Goal: Check status: Check status

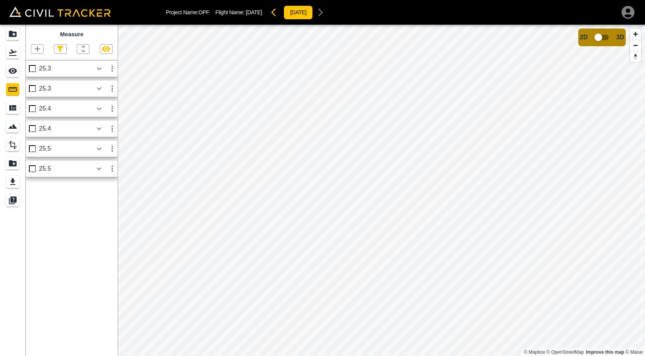
click at [280, 12] on icon "button" at bounding box center [275, 12] width 9 height 9
click at [276, 12] on icon "button" at bounding box center [273, 12] width 5 height 8
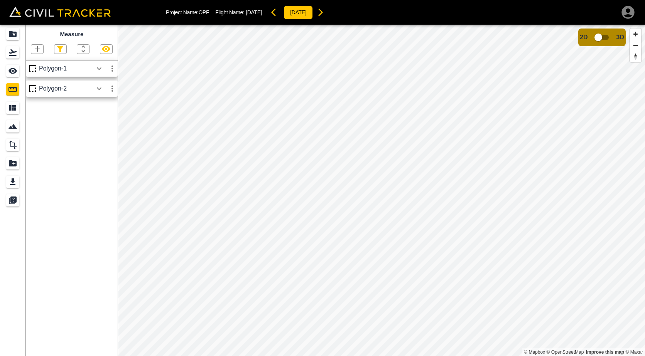
click at [280, 12] on icon "button" at bounding box center [275, 12] width 9 height 9
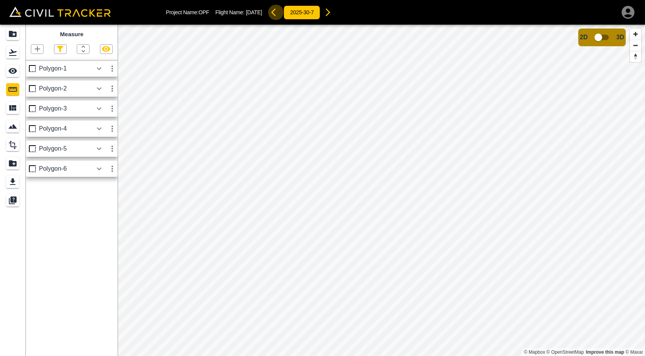
click at [276, 14] on icon "button" at bounding box center [273, 12] width 5 height 8
click at [280, 14] on icon "button" at bounding box center [275, 12] width 9 height 9
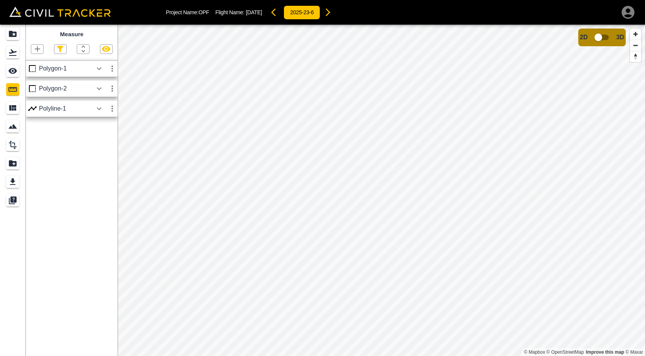
click at [280, 14] on icon "button" at bounding box center [275, 12] width 9 height 9
click at [276, 14] on icon "button" at bounding box center [273, 12] width 5 height 8
click at [280, 14] on icon "button" at bounding box center [275, 12] width 9 height 9
click at [276, 14] on icon "button" at bounding box center [273, 12] width 5 height 8
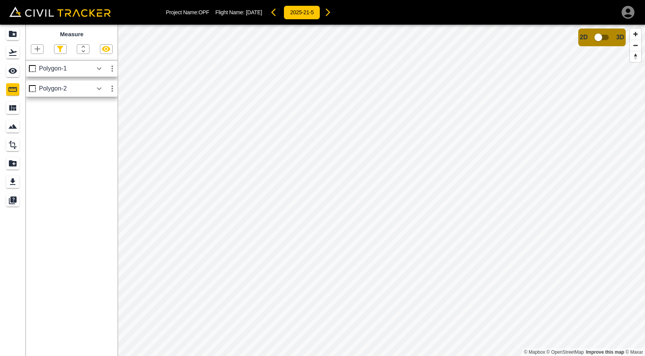
click at [276, 14] on icon "button" at bounding box center [273, 12] width 5 height 8
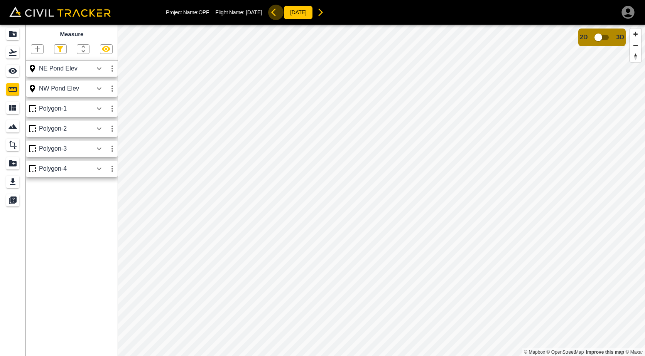
click at [276, 14] on icon "button" at bounding box center [273, 12] width 5 height 8
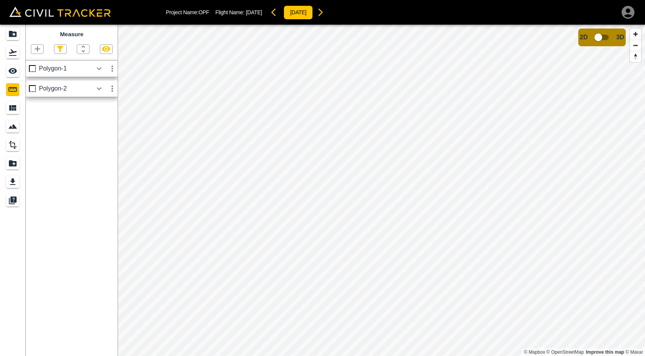
click at [280, 14] on icon "button" at bounding box center [275, 12] width 9 height 9
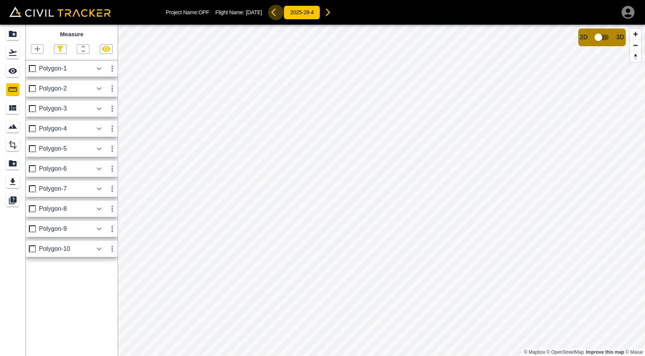
click at [276, 14] on icon "button" at bounding box center [273, 12] width 5 height 8
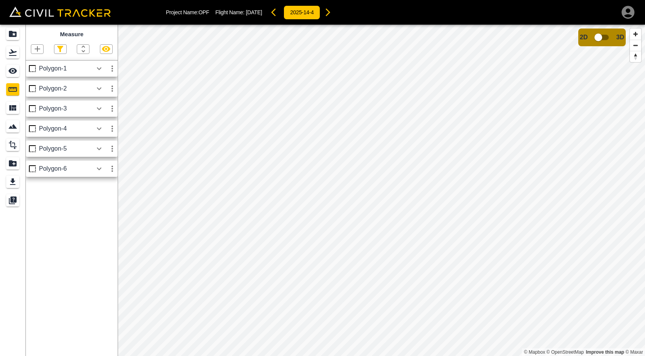
click at [332, 9] on icon "button" at bounding box center [327, 12] width 9 height 9
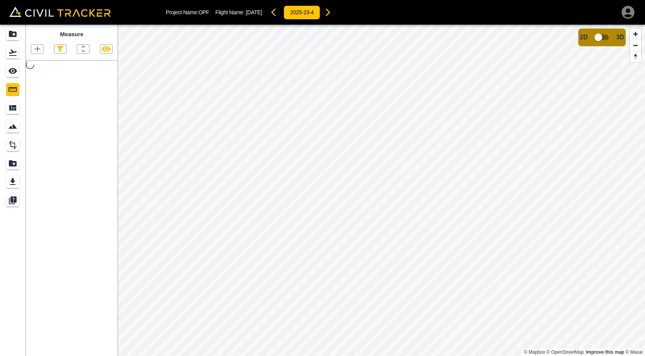
click at [332, 9] on icon "button" at bounding box center [327, 12] width 9 height 9
click at [338, 9] on div "Project Name: OPF Flight Name: [DATE] [DATE]" at bounding box center [401, 12] width 470 height 15
click at [325, 13] on icon "button" at bounding box center [320, 12] width 9 height 9
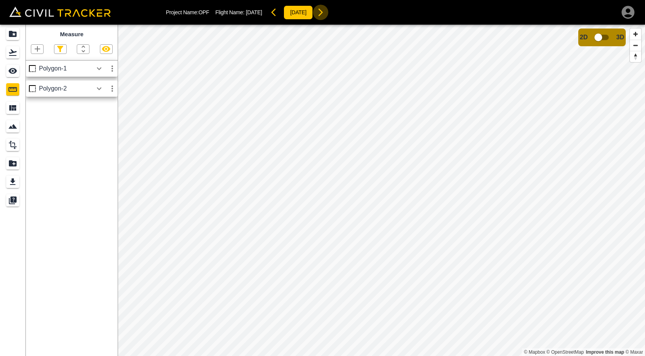
click at [328, 13] on button "button" at bounding box center [320, 12] width 15 height 15
drag, startPoint x: 328, startPoint y: 13, endPoint x: 334, endPoint y: 11, distance: 6.7
click at [328, 13] on button "button" at bounding box center [327, 12] width 15 height 15
click at [332, 11] on icon "button" at bounding box center [327, 12] width 9 height 9
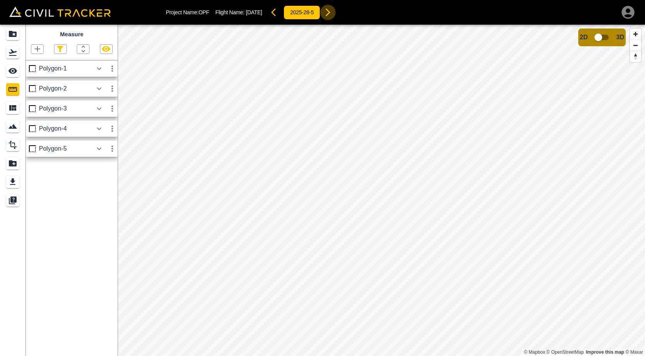
click at [332, 11] on icon "button" at bounding box center [327, 12] width 9 height 9
click at [335, 11] on button "button" at bounding box center [327, 12] width 15 height 15
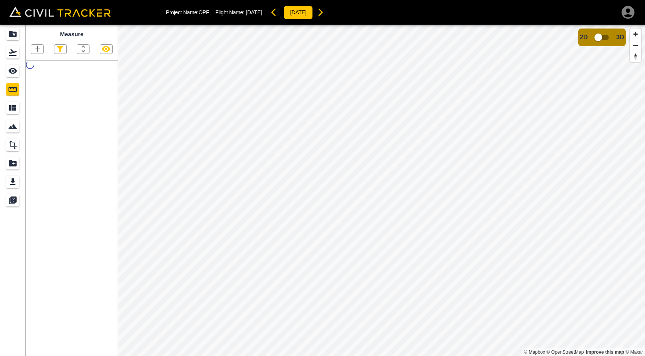
click at [328, 11] on button "button" at bounding box center [320, 12] width 15 height 15
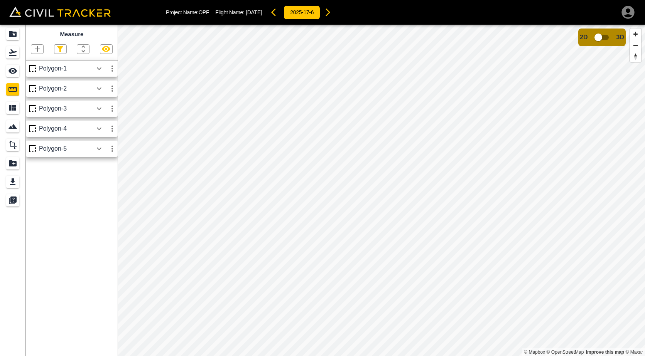
click at [332, 11] on icon "button" at bounding box center [327, 12] width 9 height 9
click at [332, 12] on icon "button" at bounding box center [327, 12] width 9 height 9
click at [325, 12] on icon "button" at bounding box center [320, 12] width 9 height 9
click at [10, 56] on icon "Flights" at bounding box center [13, 52] width 8 height 7
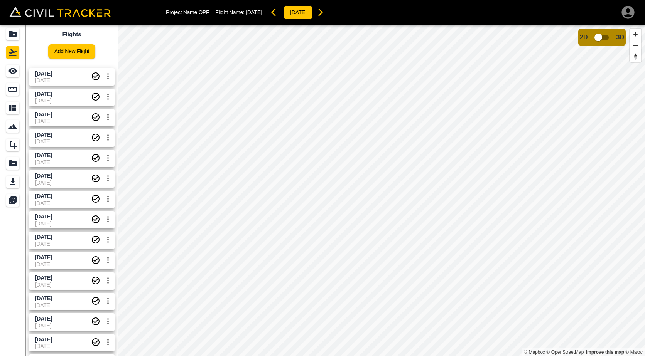
click at [51, 79] on span "[DATE]" at bounding box center [63, 80] width 56 height 6
click at [60, 79] on span "[DATE]" at bounding box center [63, 80] width 56 height 6
